Goal: Task Accomplishment & Management: Manage account settings

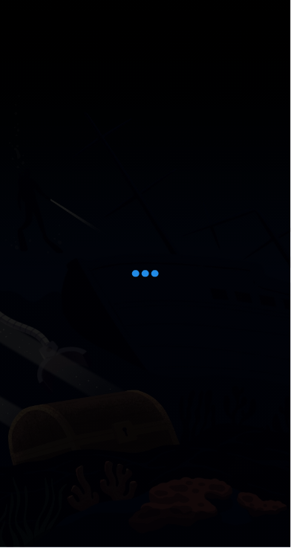
click at [117, 288] on div at bounding box center [145, 274] width 291 height 548
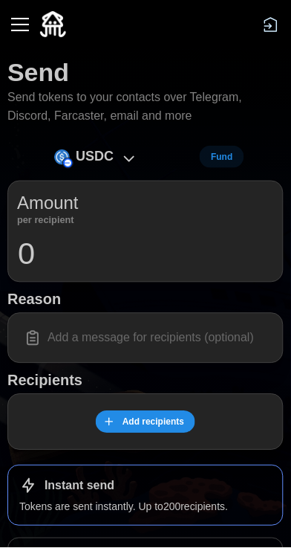
click at [209, 149] on button "Fund" at bounding box center [222, 157] width 44 height 22
click at [22, 21] on button "button" at bounding box center [19, 24] width 25 height 25
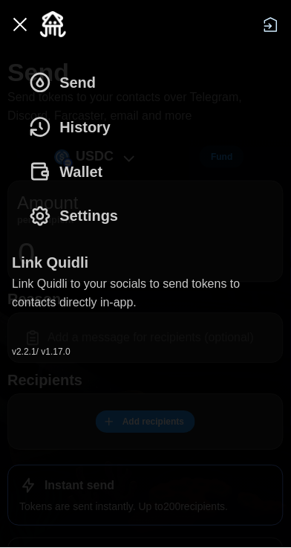
click at [65, 169] on span "Wallet" at bounding box center [80, 171] width 43 height 43
